Goal: Task Accomplishment & Management: Manage account settings

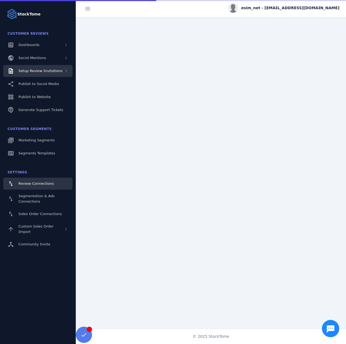
click at [54, 71] on span "Setup Review Invitations" at bounding box center [40, 71] width 44 height 4
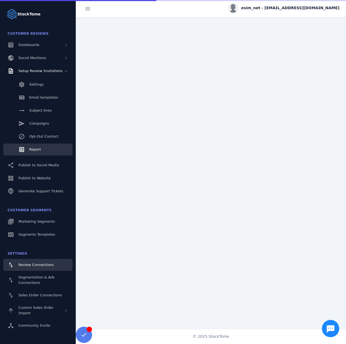
click at [36, 148] on span "Report" at bounding box center [35, 149] width 12 height 4
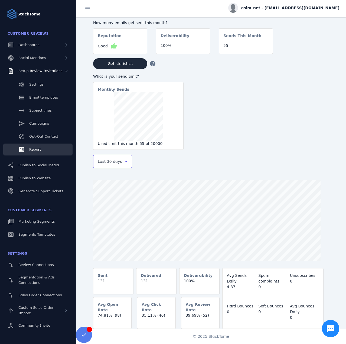
click at [119, 161] on div "Last 30 days" at bounding box center [110, 161] width 25 height 6
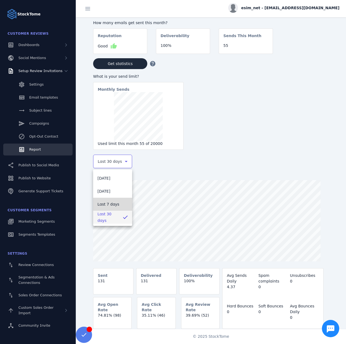
click at [110, 208] on mat-option "Last 7 days" at bounding box center [112, 204] width 39 height 13
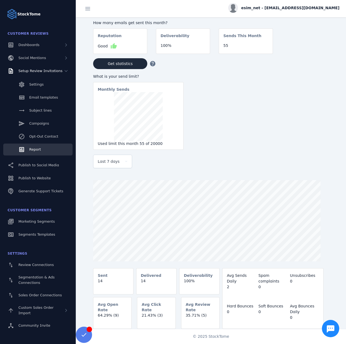
click at [284, 10] on span "esim_net - [EMAIL_ADDRESS][DOMAIN_NAME]" at bounding box center [290, 8] width 98 height 6
click at [318, 53] on span "Sign out" at bounding box center [323, 52] width 16 height 6
